Goal: Navigation & Orientation: Find specific page/section

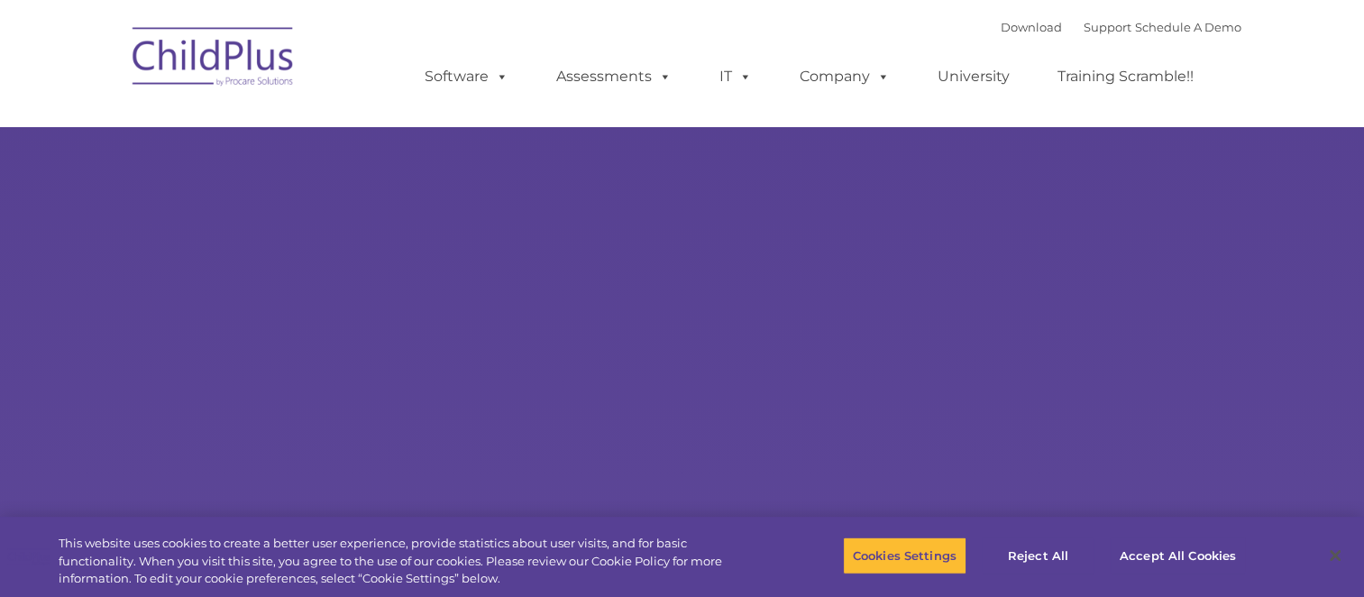
select select "MEDIUM"
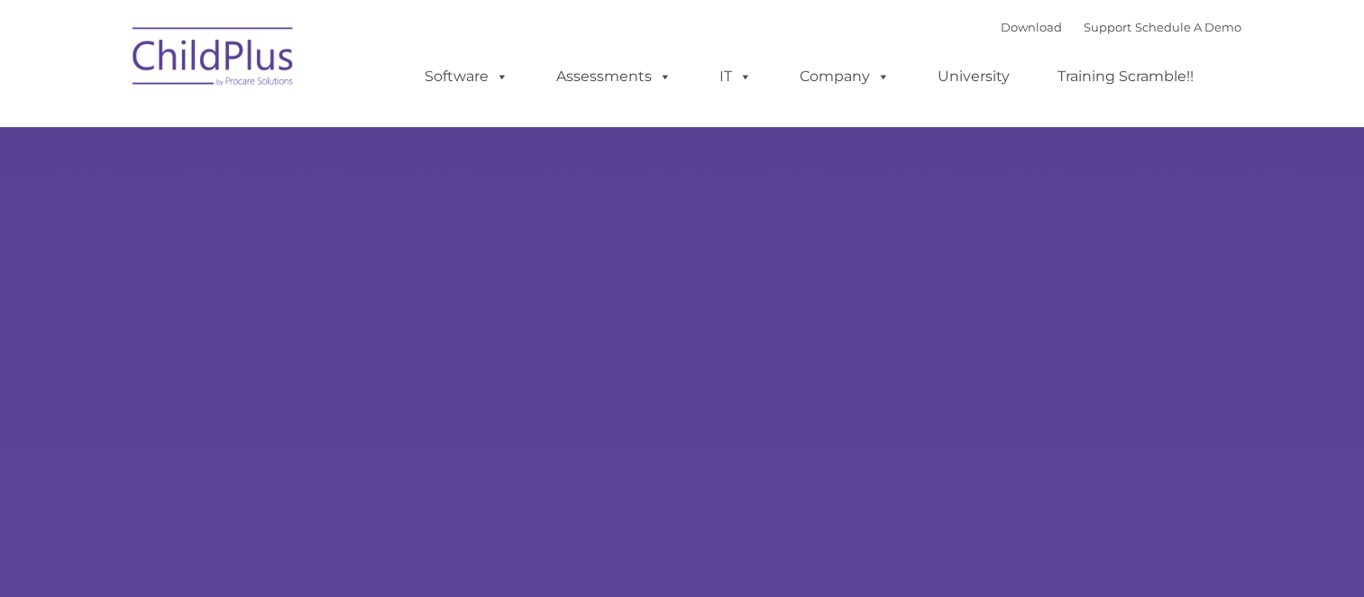
type input ""
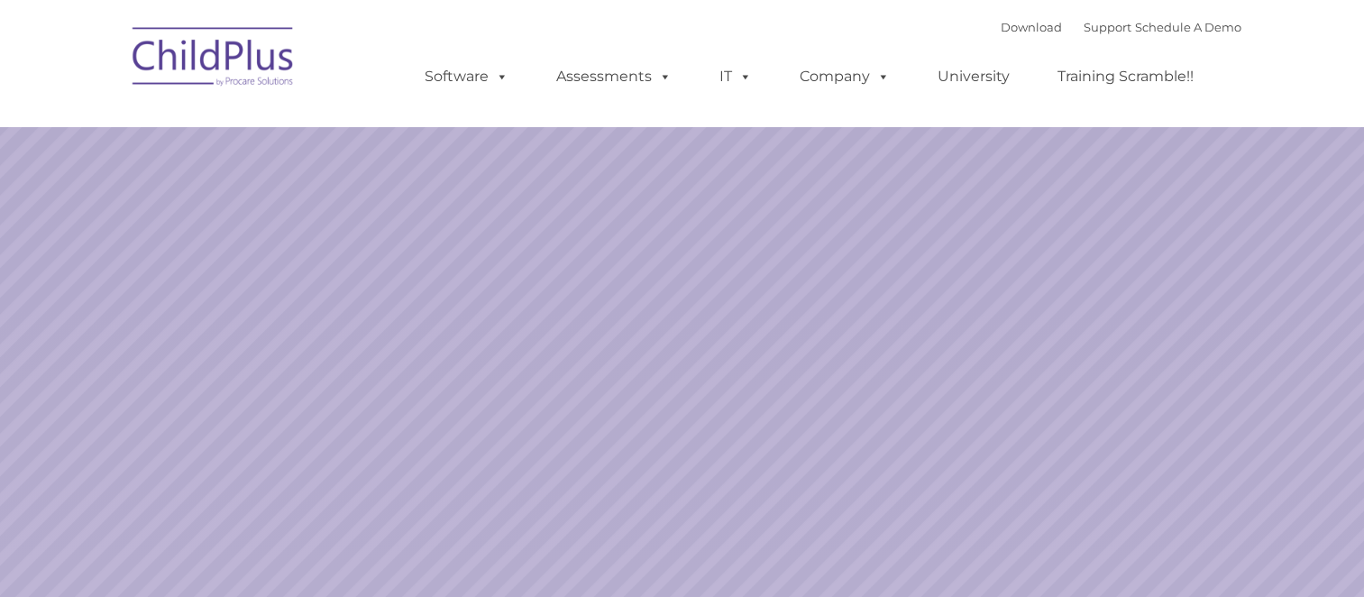
select select "MEDIUM"
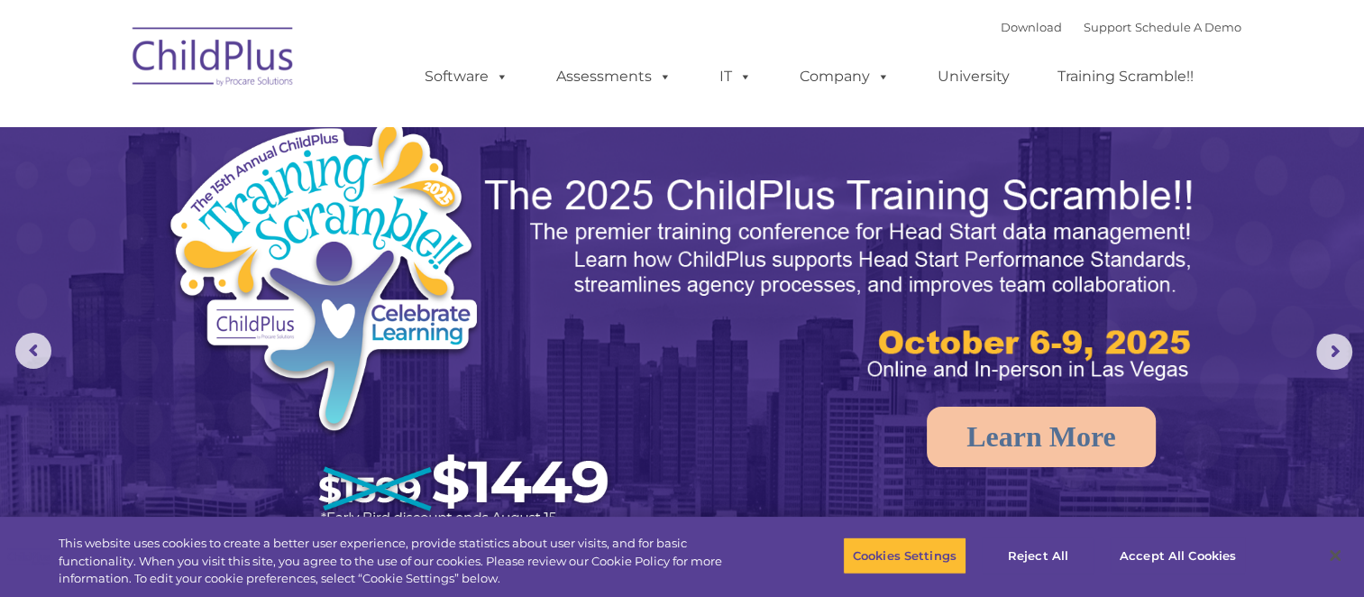
click at [240, 48] on img at bounding box center [213, 59] width 180 height 90
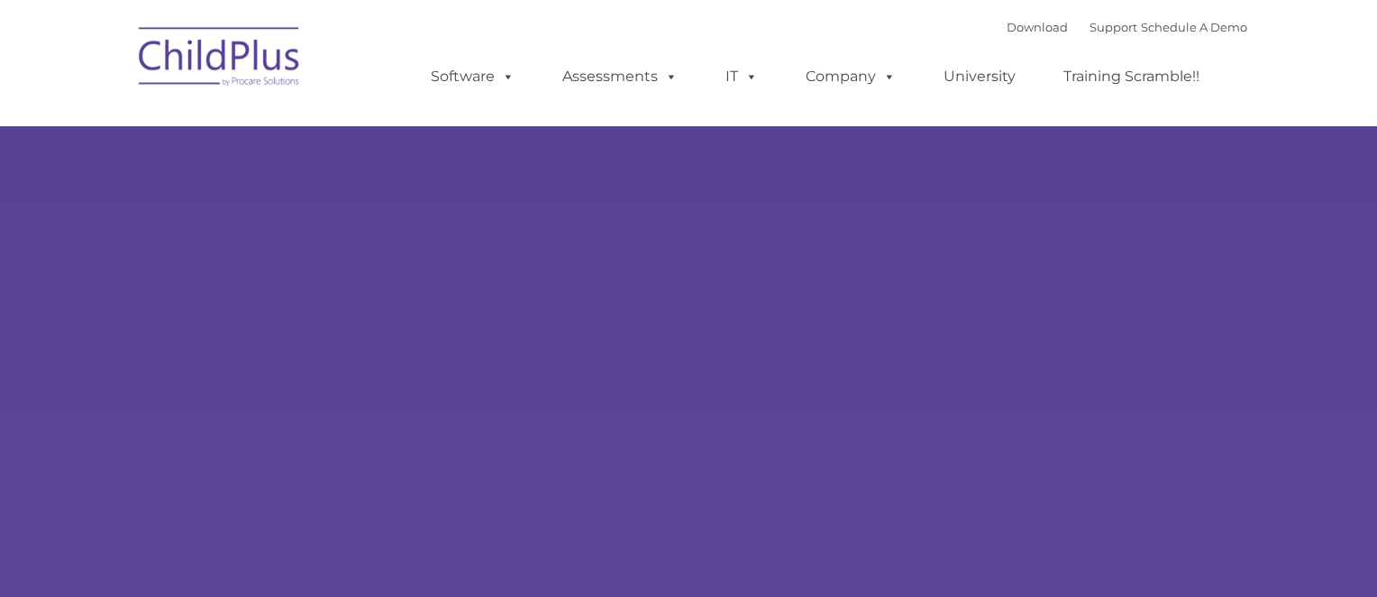
type input ""
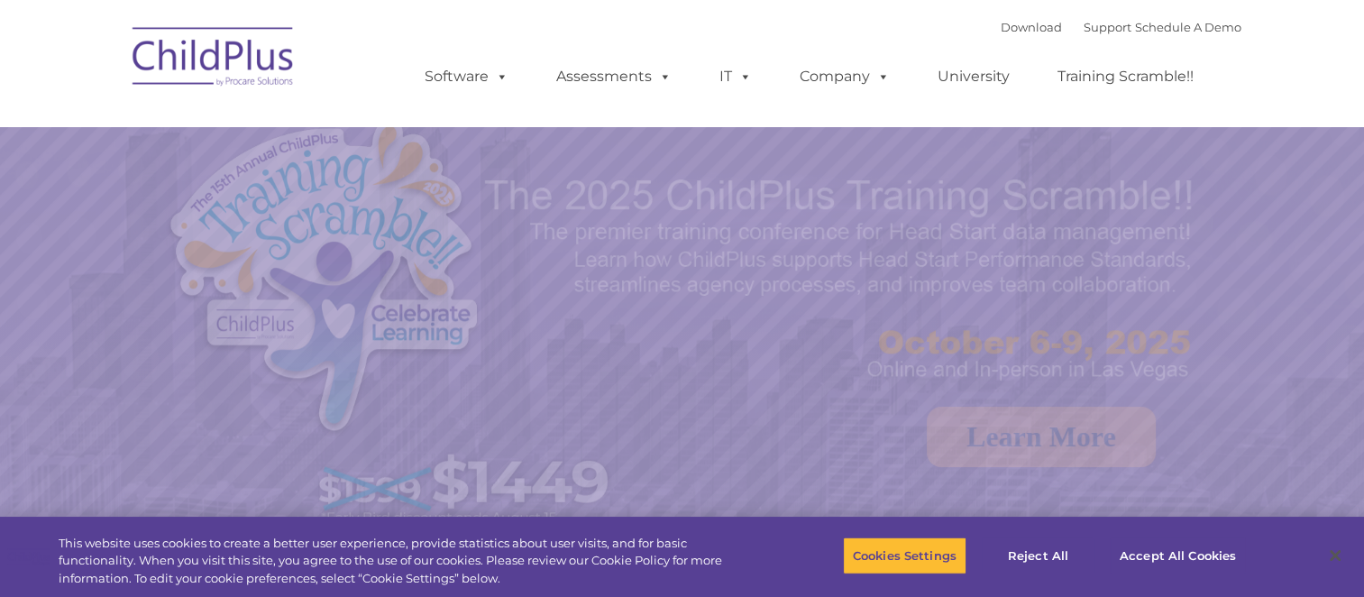
select select "MEDIUM"
